Goal: Task Accomplishment & Management: Complete application form

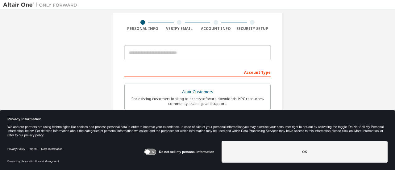
scroll to position [44, 0]
click at [152, 151] on icon at bounding box center [150, 152] width 11 height 6
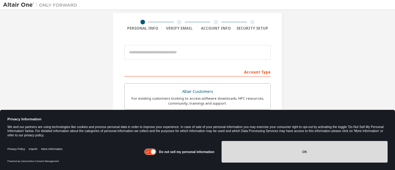
click at [271, 145] on button "OK" at bounding box center [304, 152] width 166 height 22
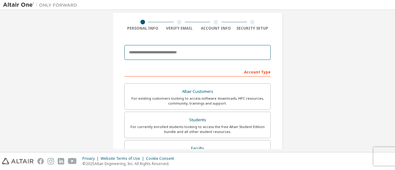
click at [182, 49] on input "email" at bounding box center [197, 52] width 146 height 15
type input "*"
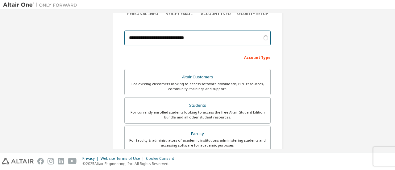
scroll to position [59, 0]
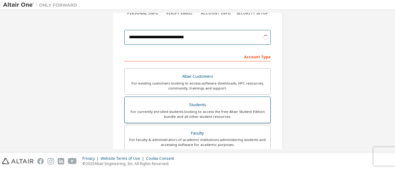
type input "**********"
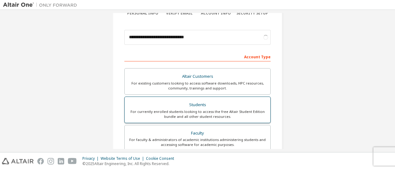
click at [210, 103] on div "Students" at bounding box center [197, 104] width 138 height 9
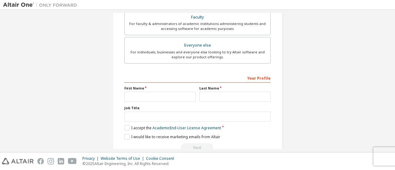
scroll to position [189, 0]
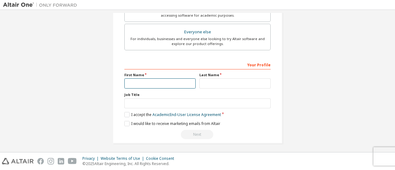
click at [149, 85] on input "text" at bounding box center [159, 83] width 71 height 10
type input "******"
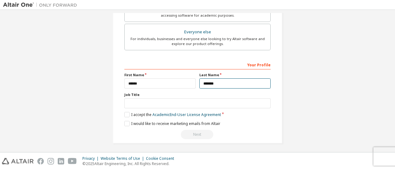
type input "*******"
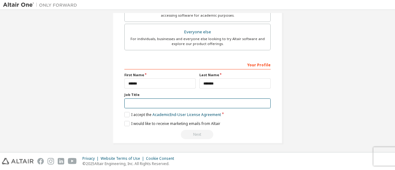
click at [158, 103] on input "text" at bounding box center [197, 103] width 146 height 10
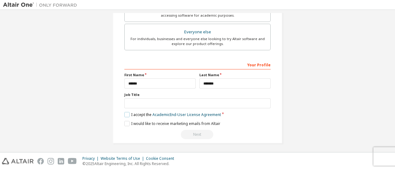
click at [134, 112] on label "I accept the Academic End-User License Agreement" at bounding box center [172, 114] width 96 height 5
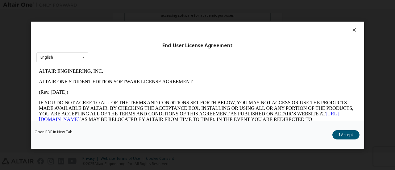
scroll to position [0, 0]
click at [351, 28] on icon at bounding box center [354, 30] width 6 height 6
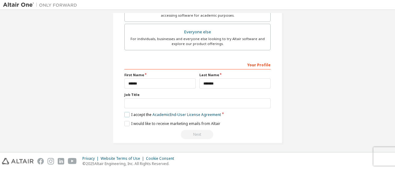
click at [124, 115] on label "I accept the Academic End-User License Agreement" at bounding box center [172, 114] width 96 height 5
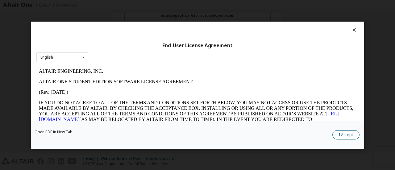
click at [349, 133] on button "I Accept" at bounding box center [345, 134] width 27 height 9
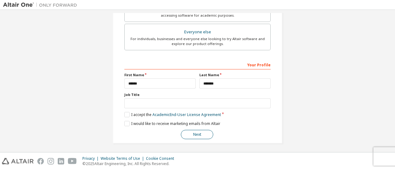
click at [184, 130] on button "Next" at bounding box center [197, 134] width 32 height 9
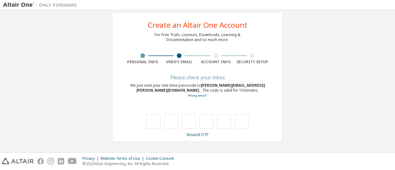
scroll to position [10, 0]
type input "*"
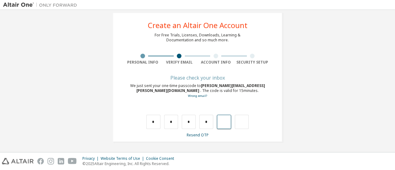
type input "*"
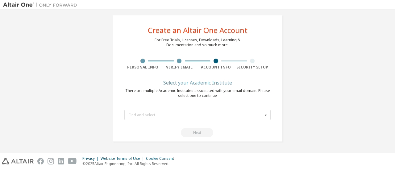
scroll to position [5, 0]
click at [174, 114] on div "Find and select" at bounding box center [196, 116] width 134 height 4
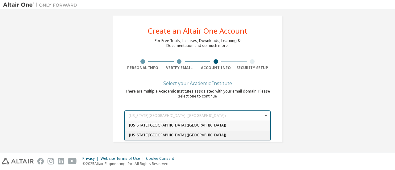
click at [177, 132] on div "[US_STATE][GEOGRAPHIC_DATA] ([GEOGRAPHIC_DATA])" at bounding box center [197, 135] width 145 height 10
type input "******"
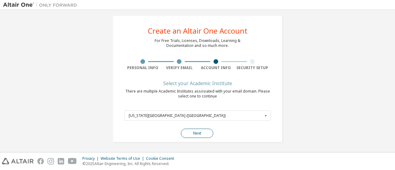
click at [194, 132] on button "Next" at bounding box center [197, 133] width 32 height 9
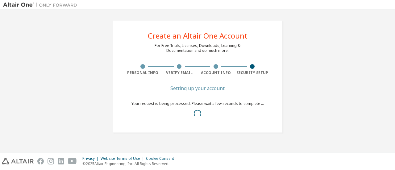
scroll to position [0, 0]
